Goal: Task Accomplishment & Management: Complete application form

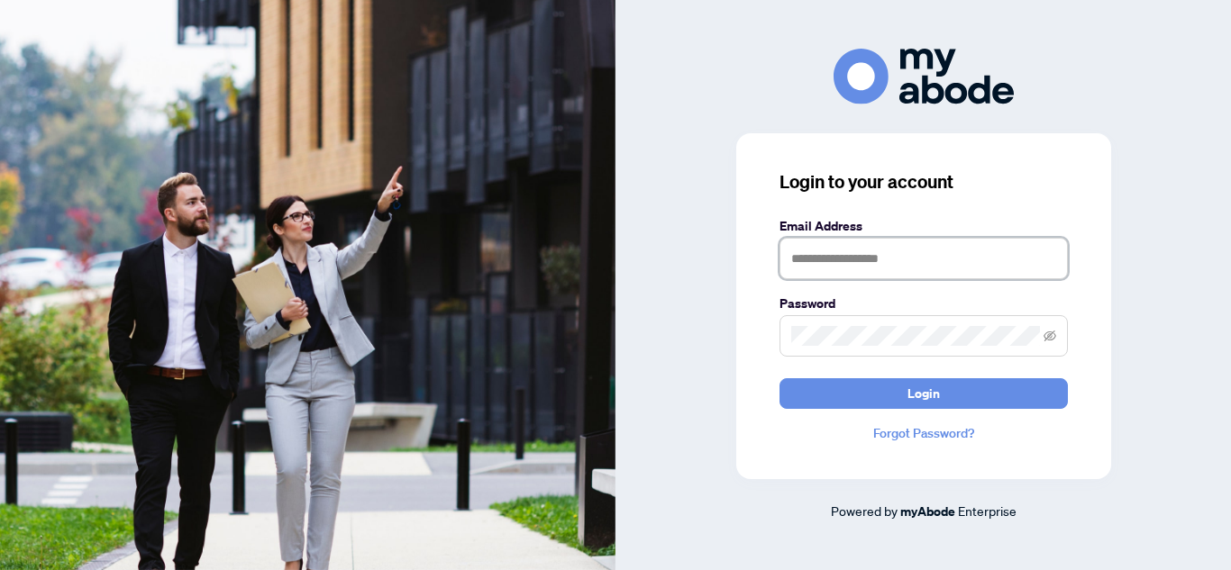
click at [894, 252] on input "text" at bounding box center [924, 258] width 288 height 41
type input "**********"
click at [780, 379] on button "Login" at bounding box center [924, 394] width 288 height 31
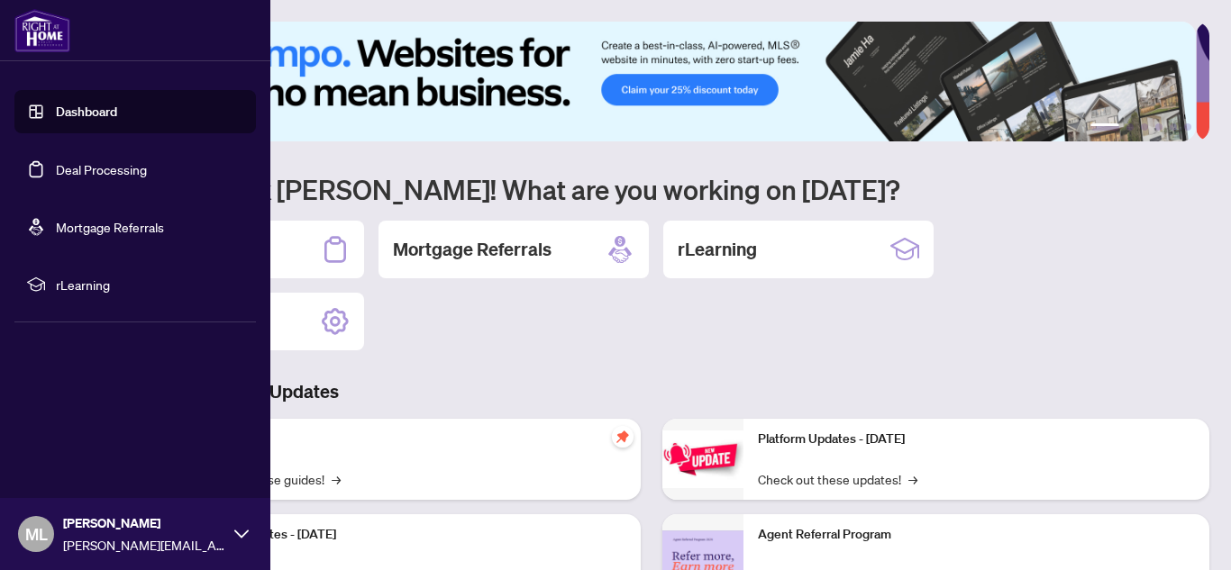
click at [102, 161] on link "Deal Processing" at bounding box center [101, 169] width 91 height 16
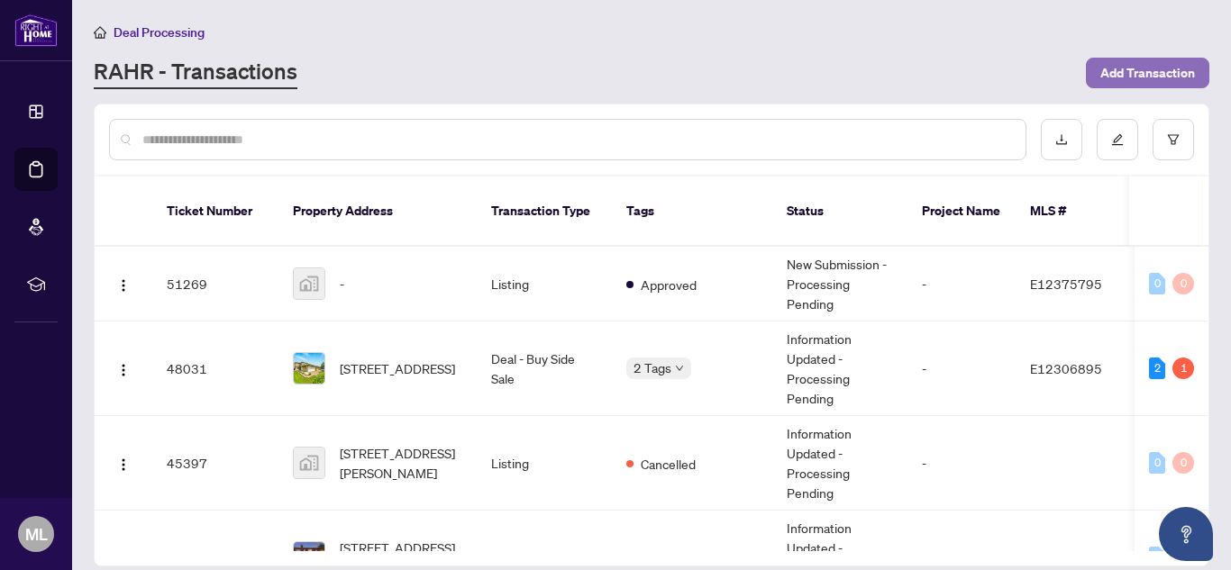
click at [1159, 64] on span "Add Transaction" at bounding box center [1147, 73] width 95 height 29
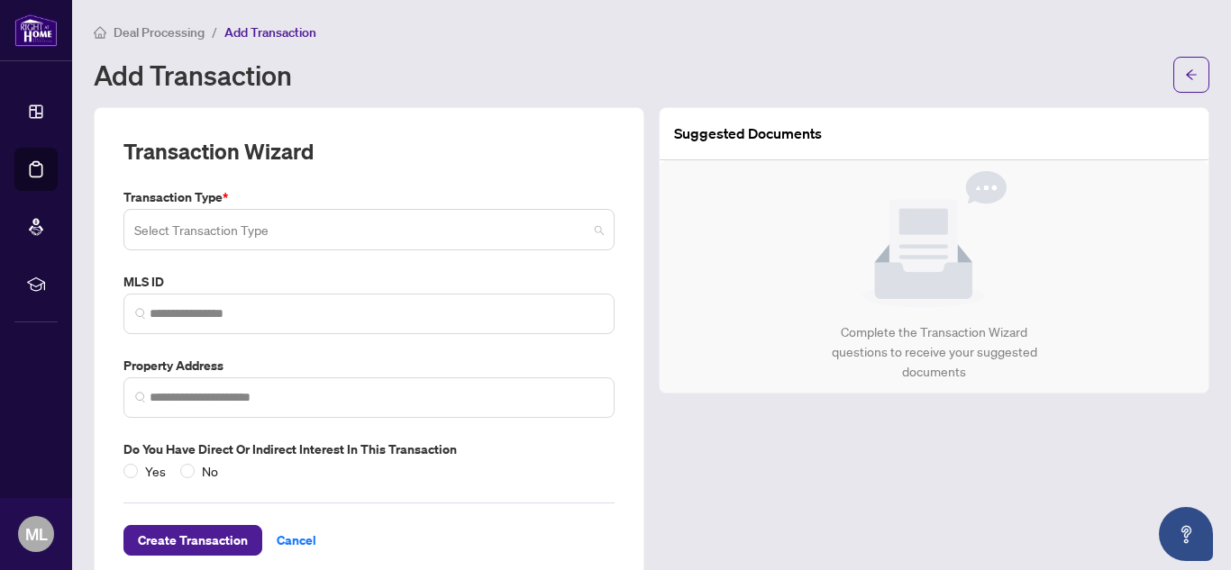
click at [402, 239] on input "search" at bounding box center [360, 233] width 453 height 40
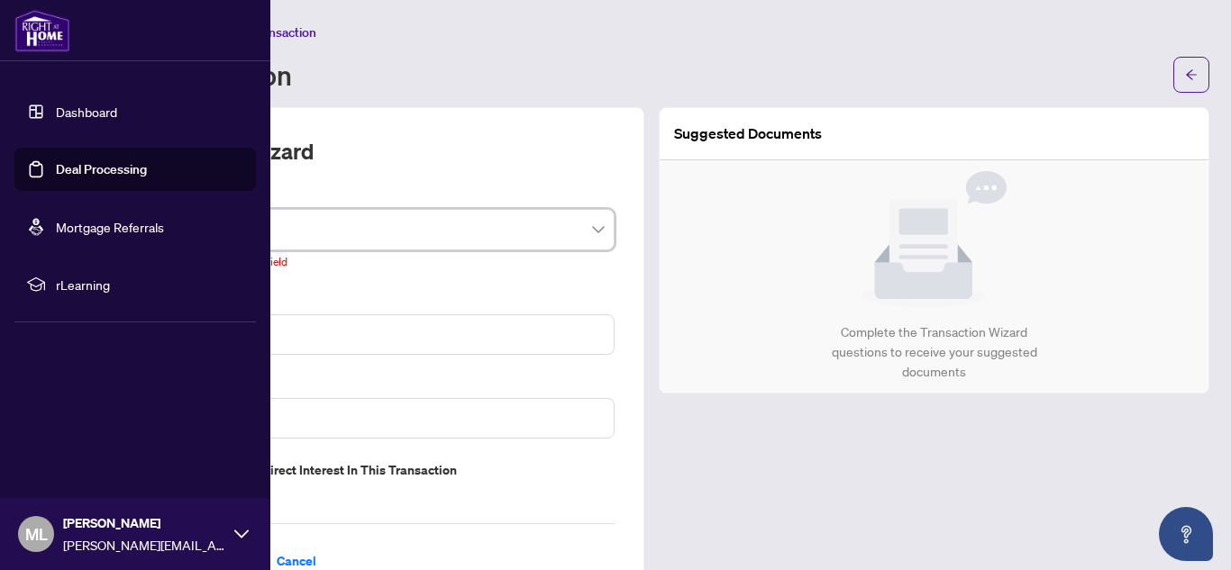
click at [147, 170] on link "Deal Processing" at bounding box center [101, 169] width 91 height 16
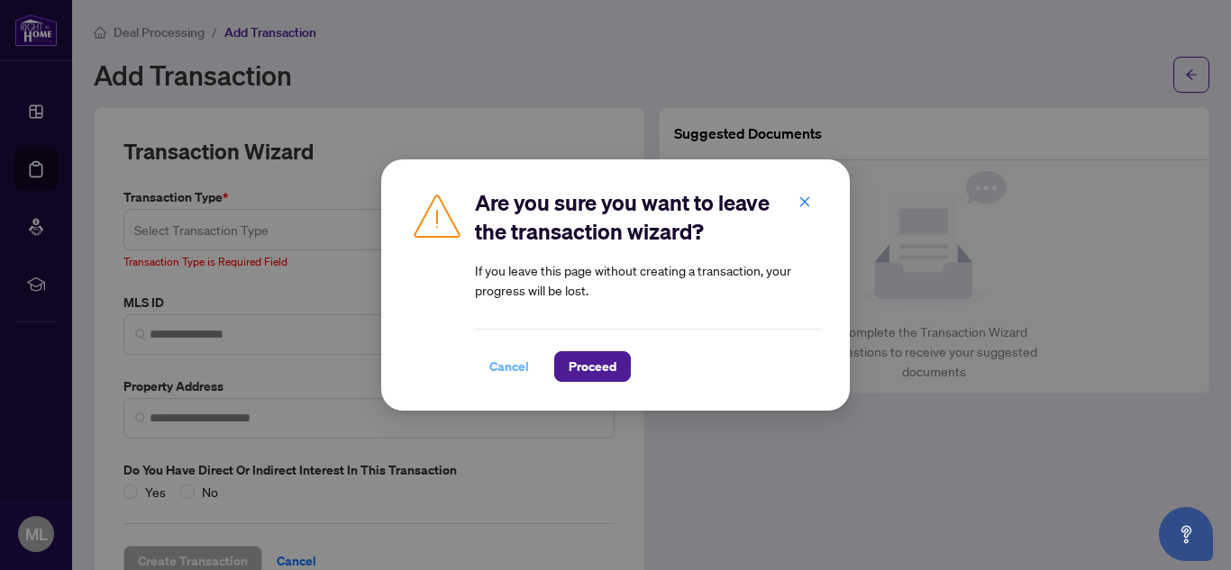
click at [507, 364] on span "Cancel" at bounding box center [509, 366] width 40 height 29
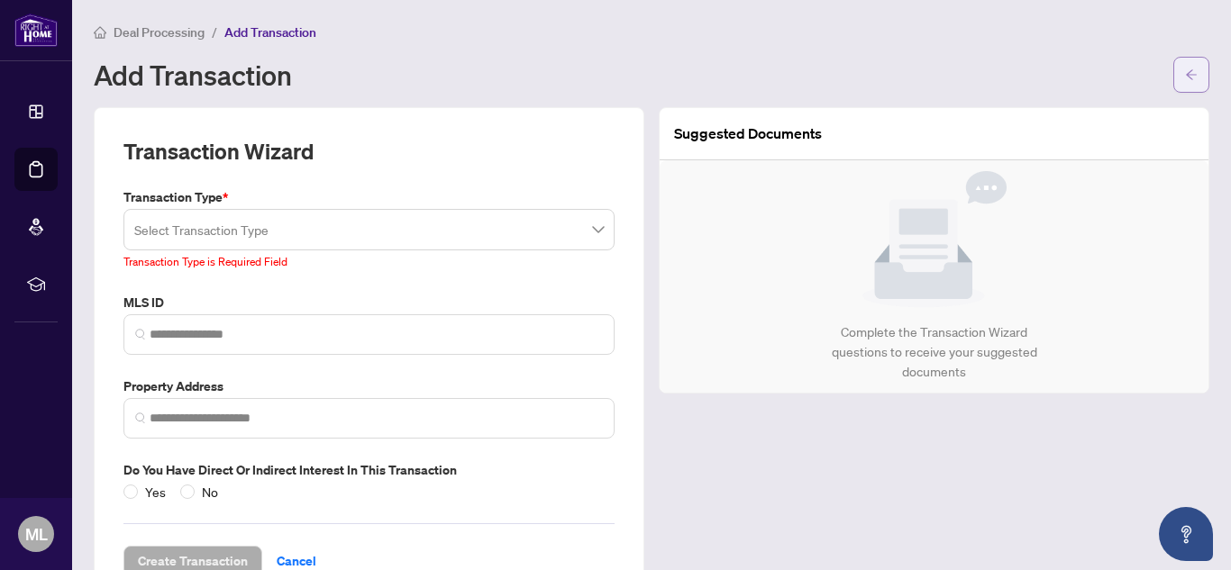
click at [1185, 81] on span "button" at bounding box center [1191, 74] width 13 height 29
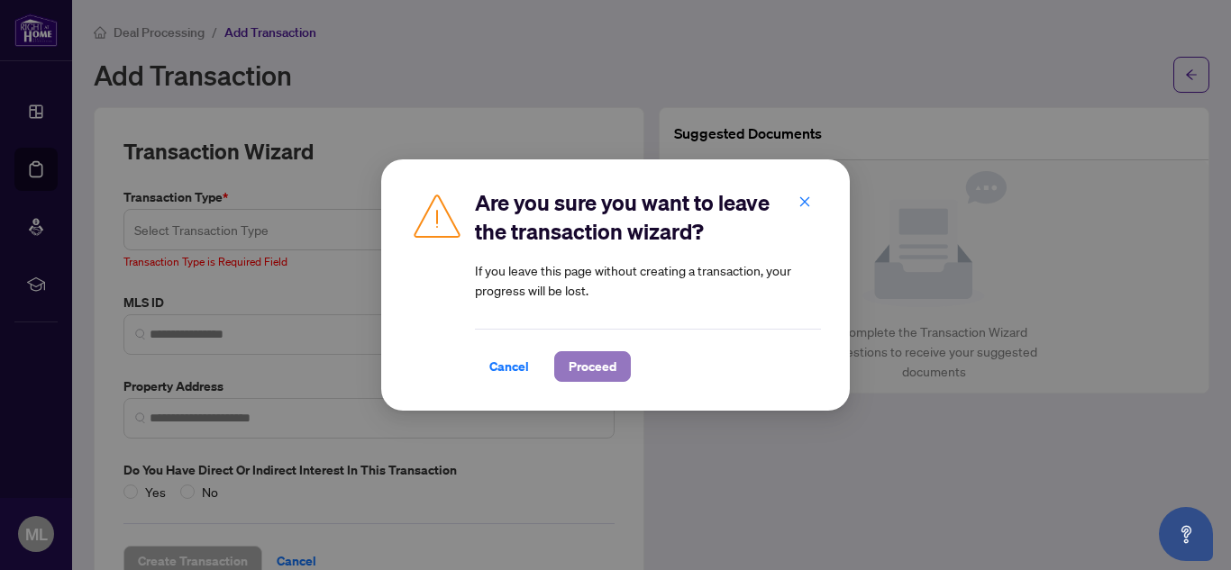
click at [594, 373] on span "Proceed" at bounding box center [593, 366] width 48 height 29
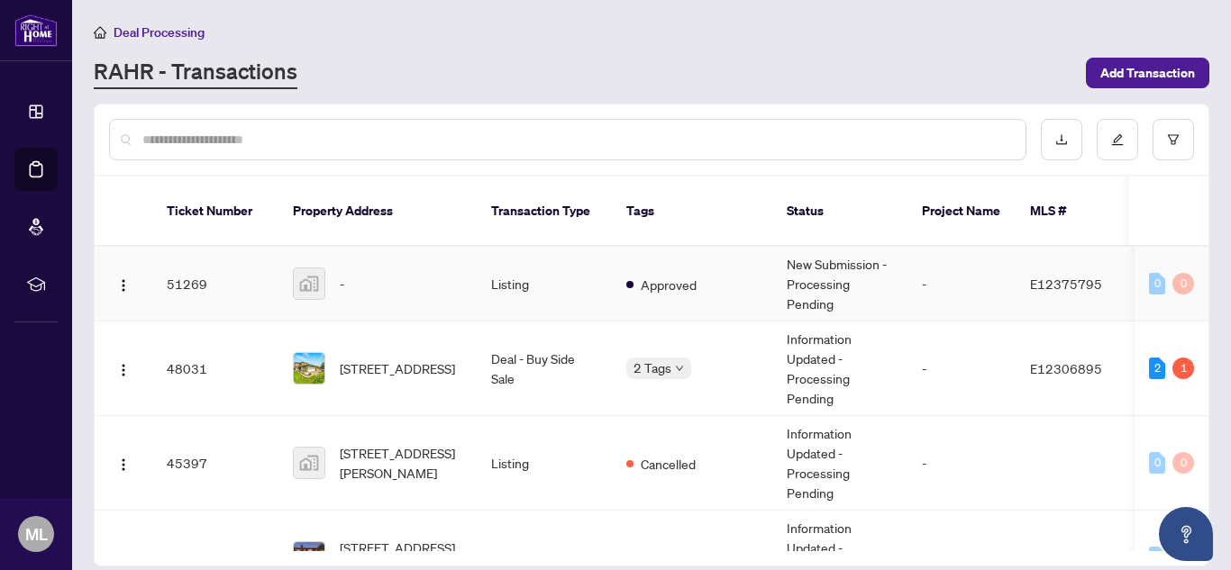
click at [639, 287] on td "Approved" at bounding box center [692, 284] width 160 height 75
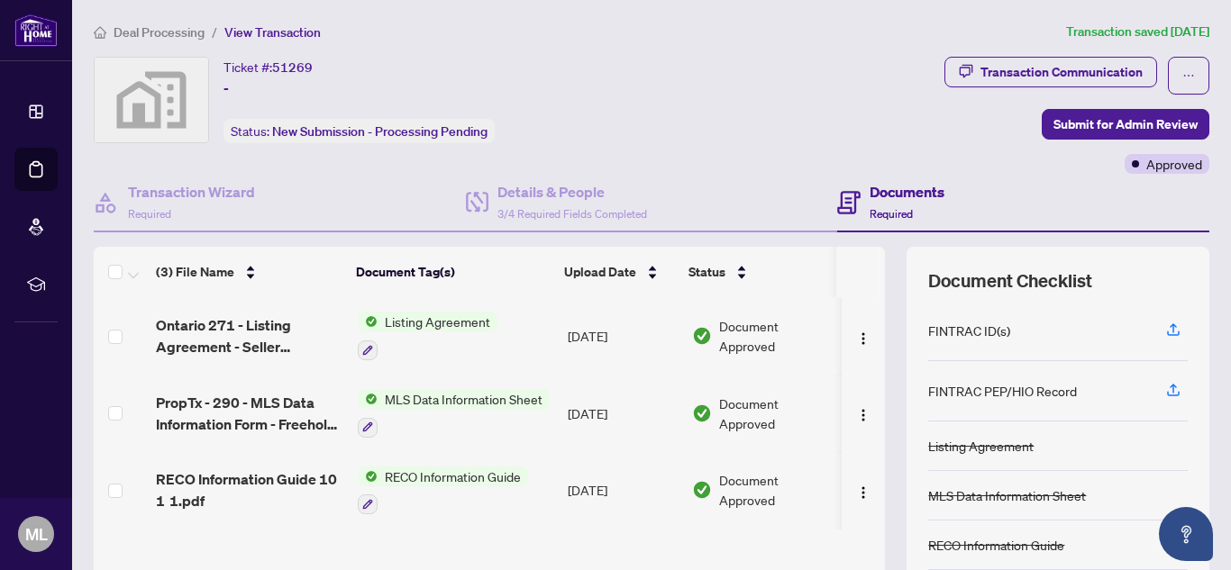
click at [445, 326] on span "Listing Agreement" at bounding box center [438, 322] width 120 height 20
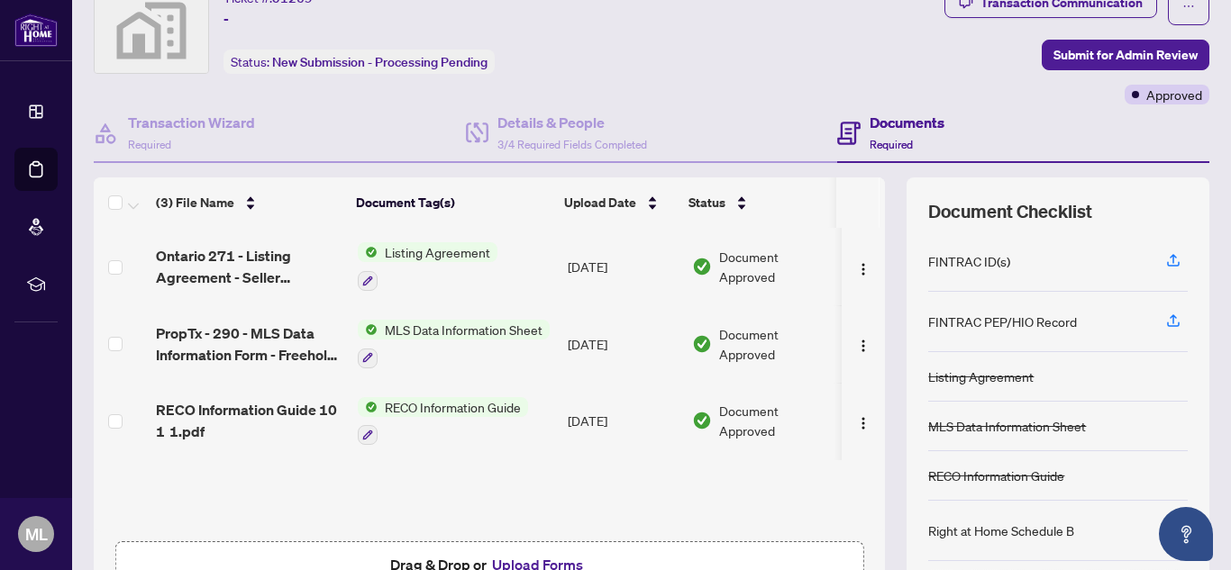
scroll to position [184, 0]
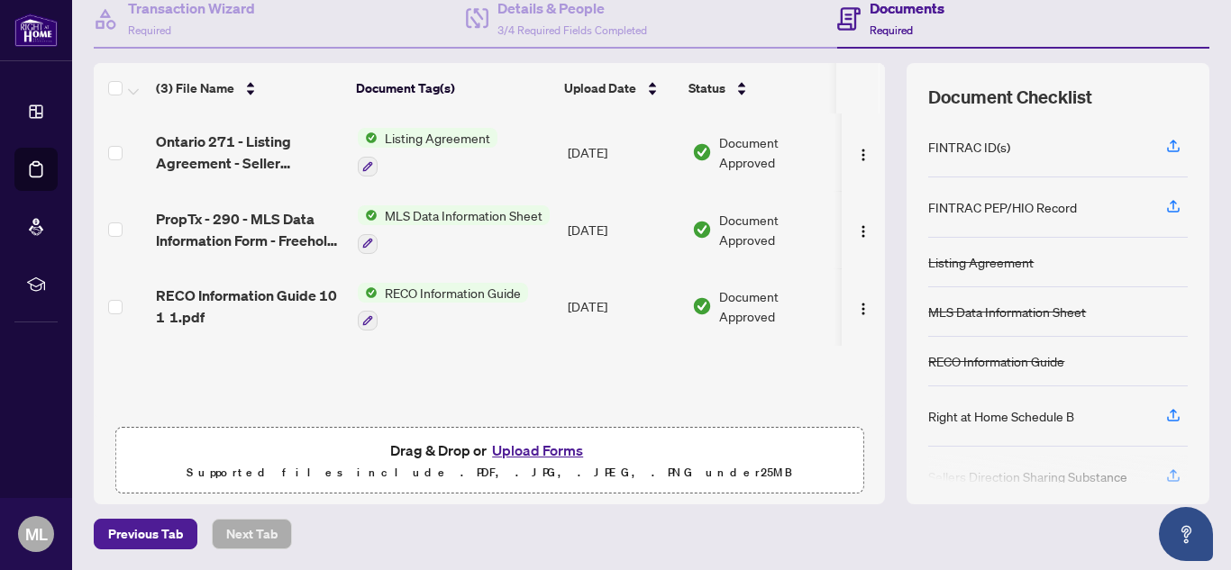
click at [532, 453] on button "Upload Forms" at bounding box center [538, 450] width 102 height 23
click at [517, 449] on button "Upload Forms" at bounding box center [538, 450] width 102 height 23
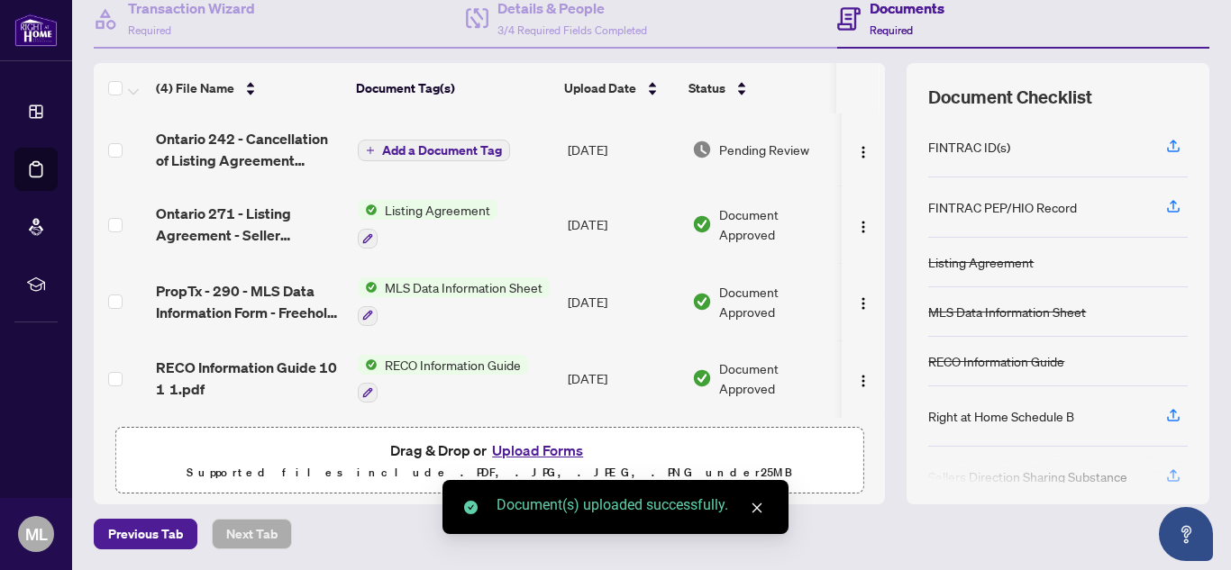
click at [761, 503] on icon "close" at bounding box center [757, 508] width 13 height 13
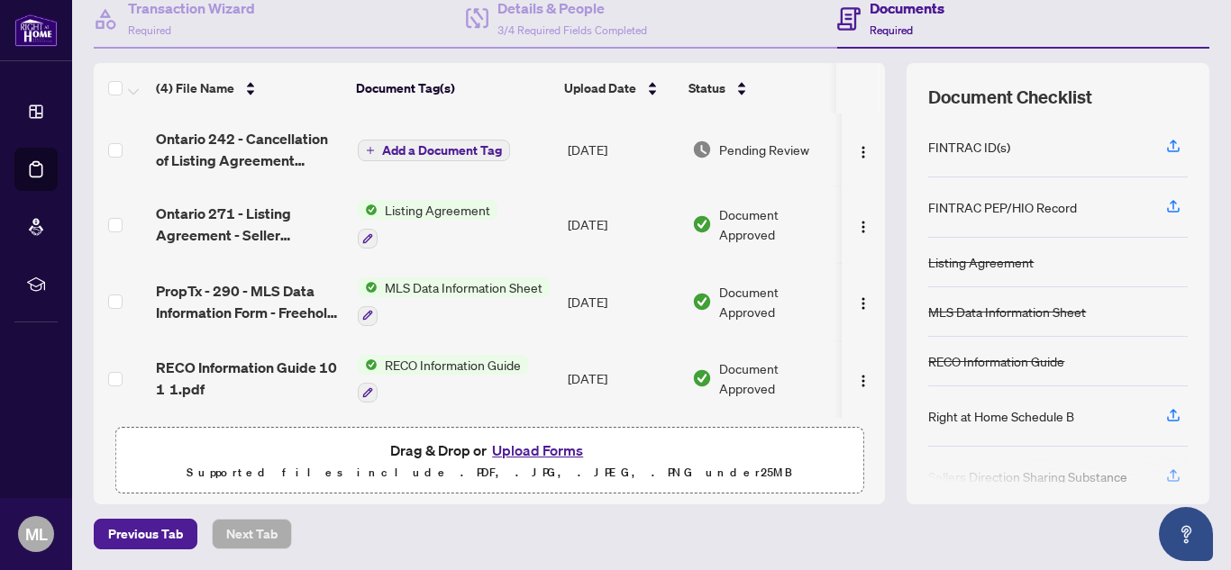
drag, startPoint x: 761, startPoint y: 503, endPoint x: 742, endPoint y: 342, distance: 161.5
click at [761, 503] on div "(4) File Name Document Tag(s) Upload Date Status Ontario 242 - Cancellation of …" at bounding box center [489, 284] width 791 height 442
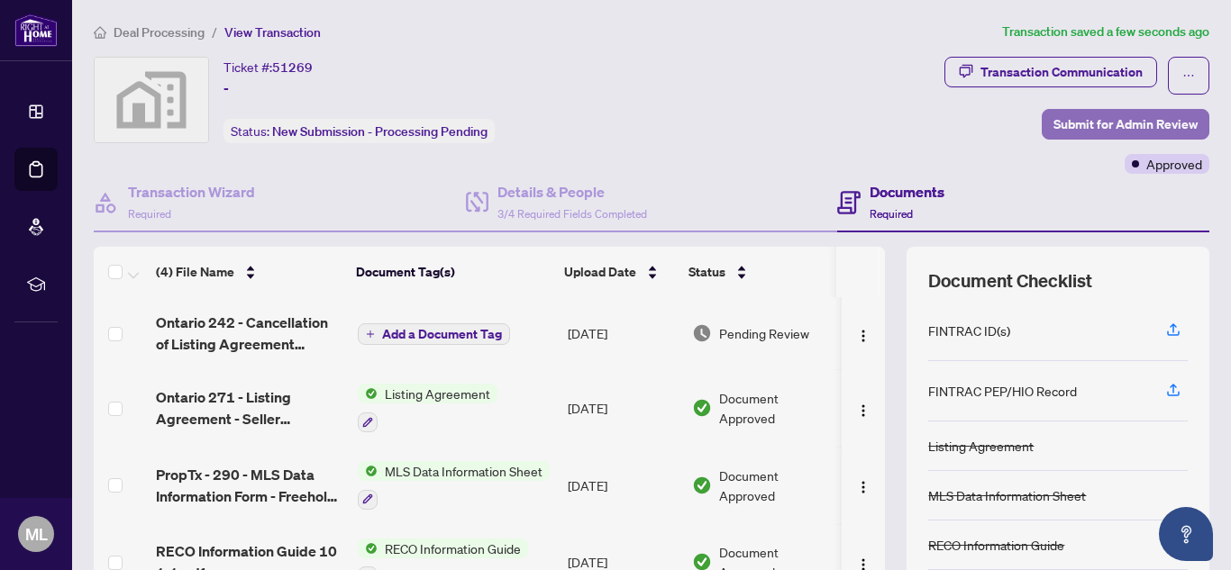
click at [1072, 120] on span "Submit for Admin Review" at bounding box center [1126, 124] width 144 height 29
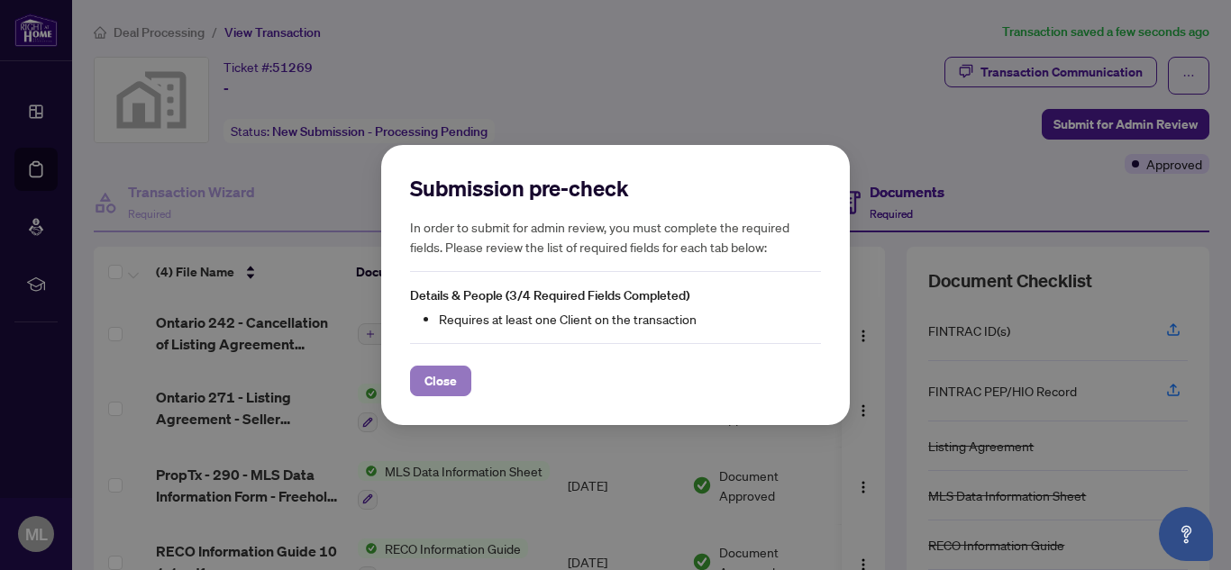
click at [415, 375] on button "Close" at bounding box center [440, 381] width 61 height 31
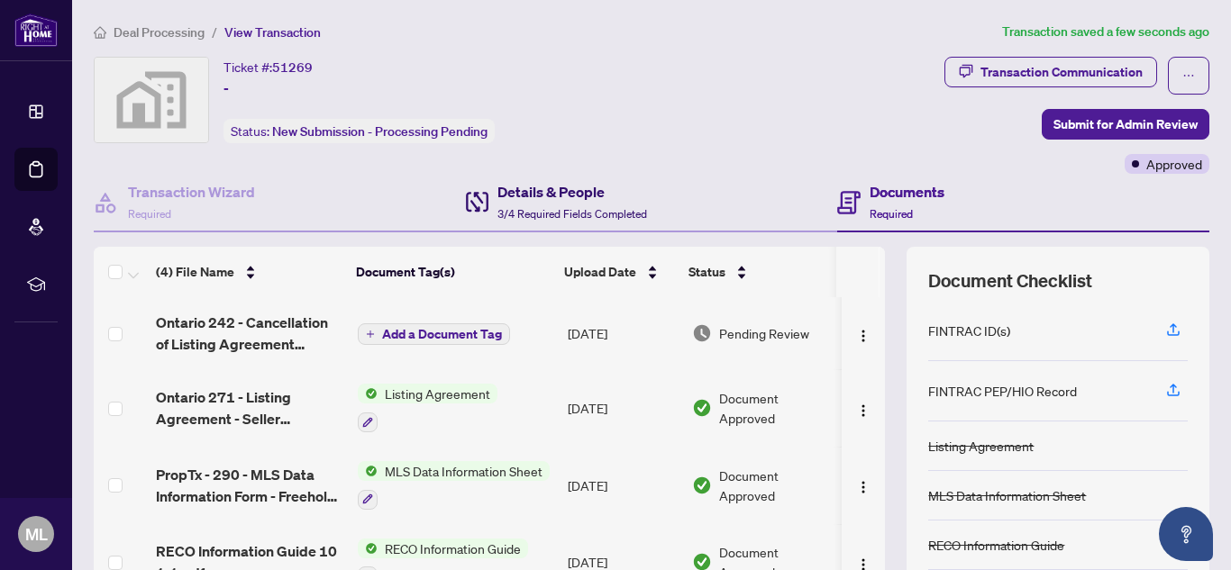
click at [528, 186] on h4 "Details & People" at bounding box center [572, 192] width 150 height 22
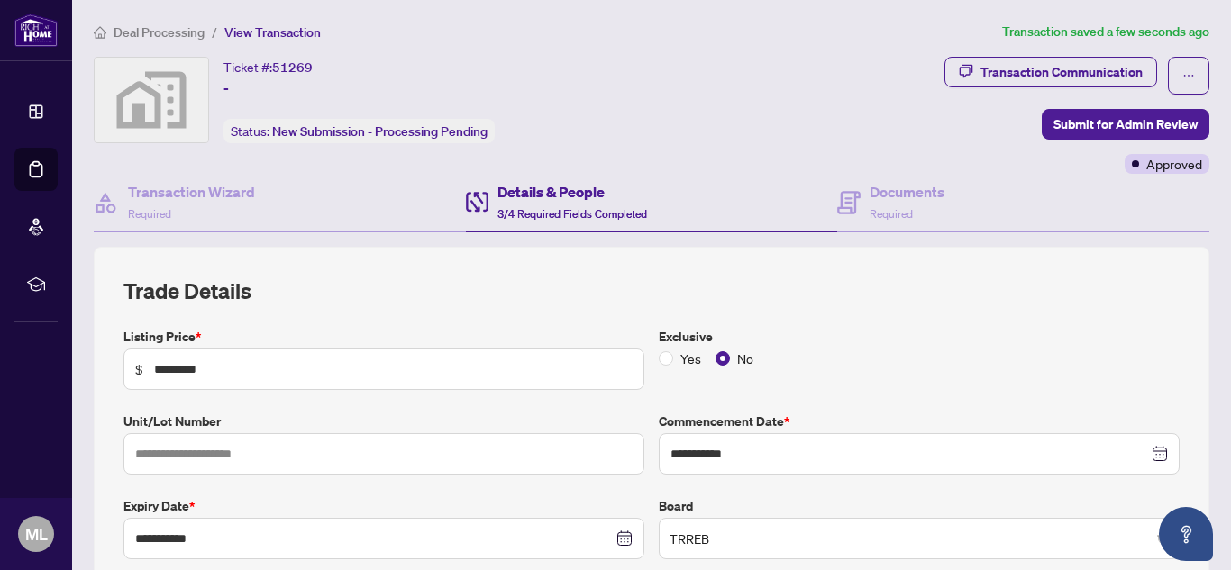
type input "**********"
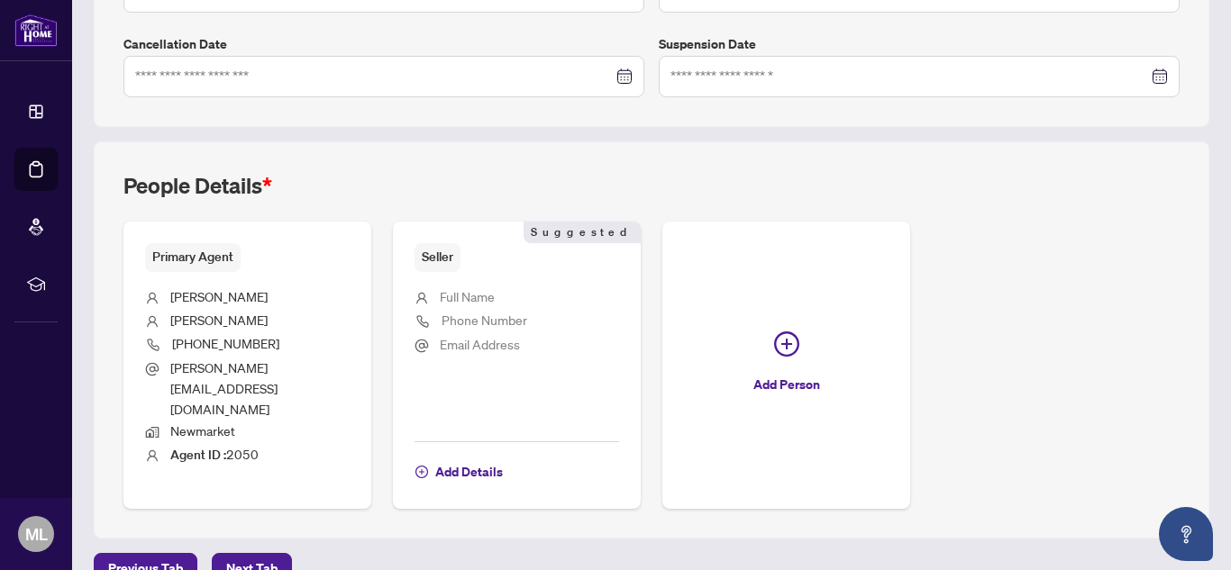
scroll to position [548, 0]
click at [474, 457] on span "Add Details" at bounding box center [469, 471] width 68 height 29
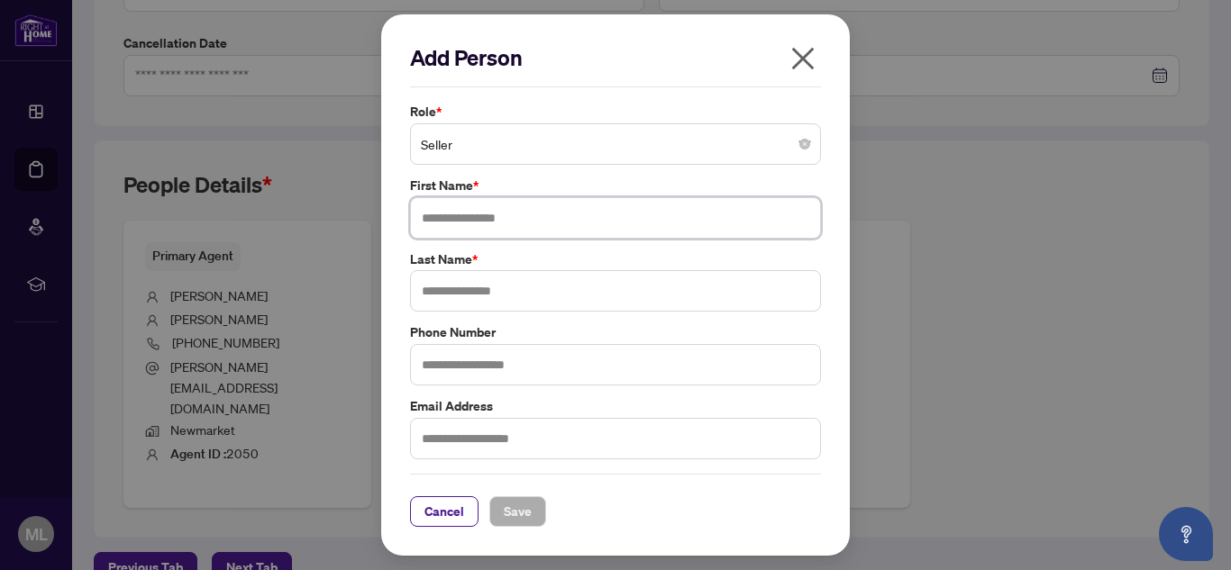
click at [456, 223] on input "text" at bounding box center [615, 217] width 411 height 41
type input "****"
type input "*******"
click at [525, 510] on span "Save" at bounding box center [518, 511] width 28 height 29
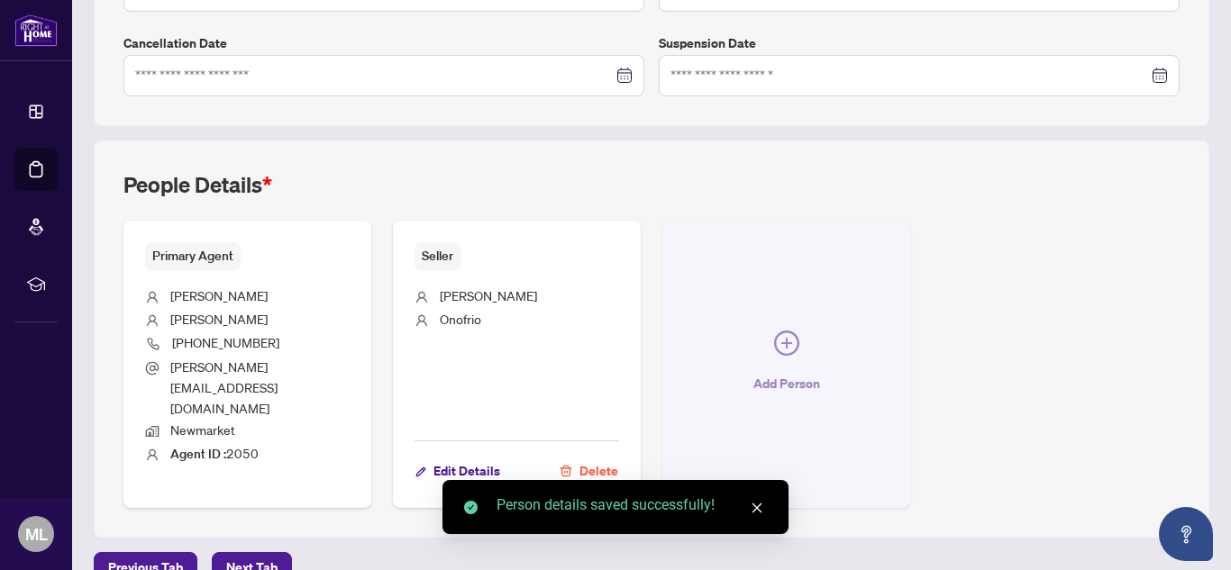
scroll to position [0, 0]
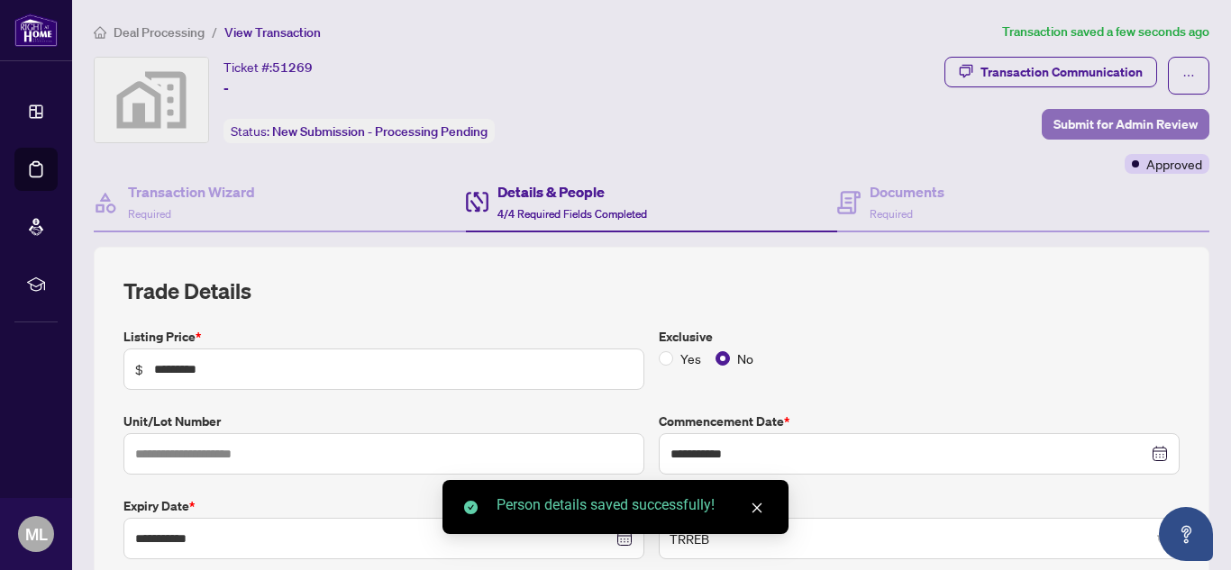
click at [1090, 123] on span "Submit for Admin Review" at bounding box center [1126, 124] width 144 height 29
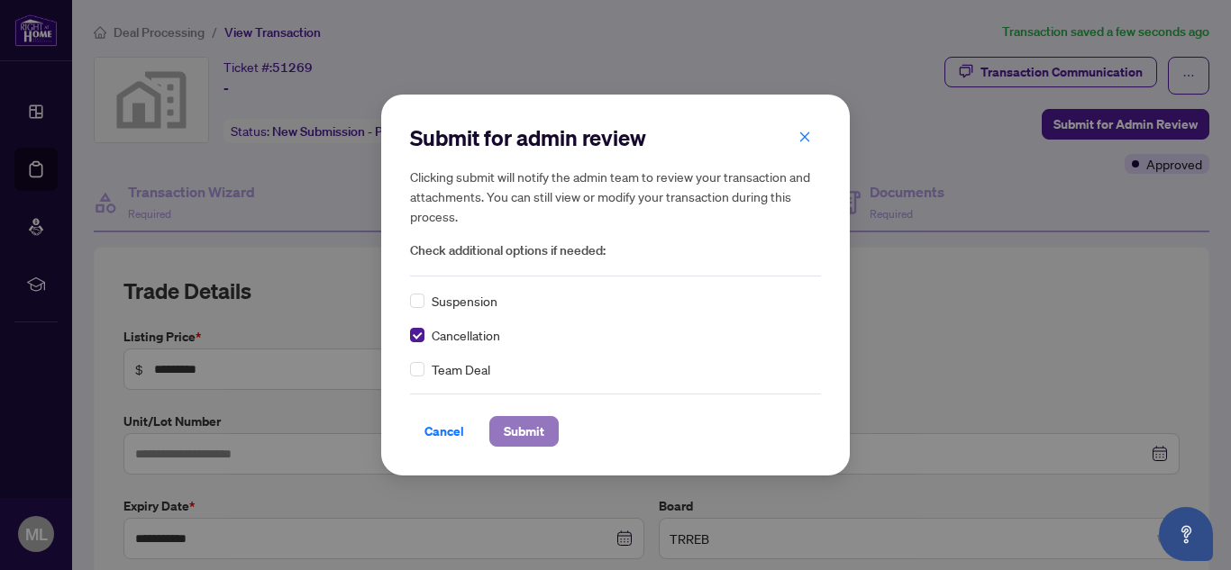
click at [530, 433] on span "Submit" at bounding box center [524, 431] width 41 height 29
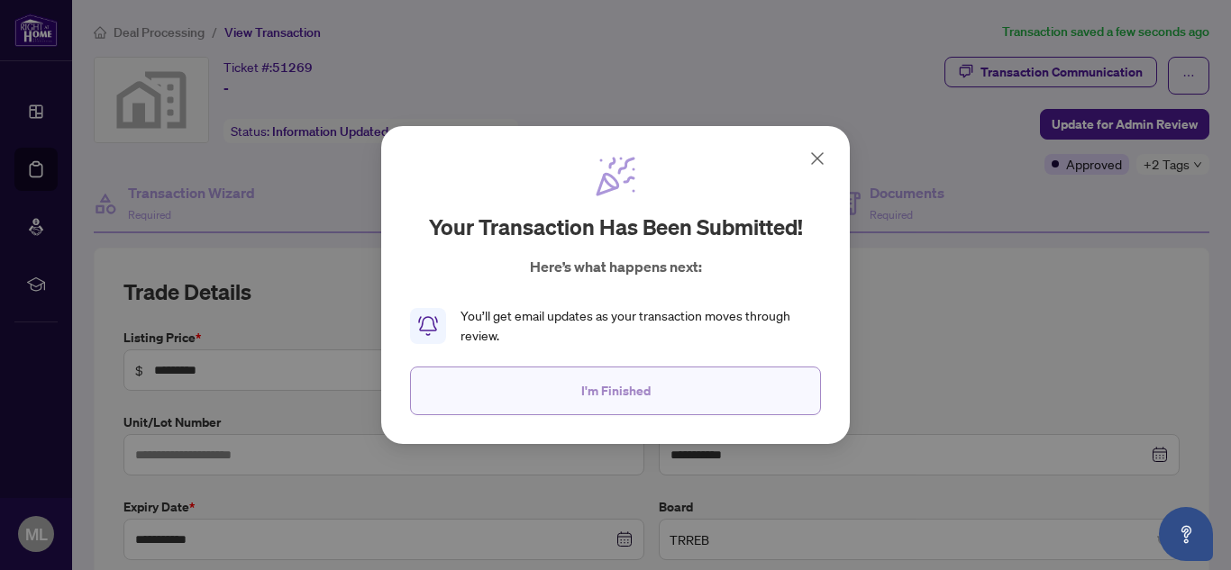
click at [636, 385] on span "I'm Finished" at bounding box center [615, 391] width 69 height 29
